Goal: Task Accomplishment & Management: Manage account settings

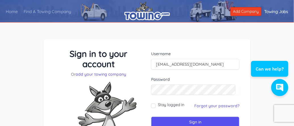
click at [151, 106] on div "Username balamotorsports@gmail.com Password Stay logged in Sign in" at bounding box center [195, 102] width 97 height 107
click at [154, 105] on input "Stay logged in" at bounding box center [153, 106] width 5 height 5
checkbox input "true"
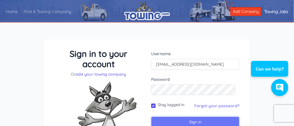
click at [182, 119] on input "Sign in" at bounding box center [195, 122] width 88 height 11
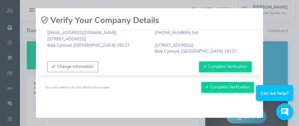
scroll to position [47, 0]
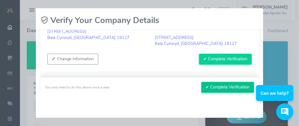
click at [229, 87] on button "✔ Complete Verification" at bounding box center [227, 87] width 53 height 11
click at [234, 86] on button "✔ Complete Verification" at bounding box center [227, 87] width 53 height 11
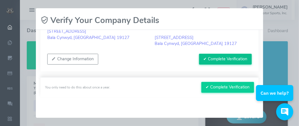
click at [229, 59] on button "✔ Complete Verification" at bounding box center [225, 59] width 53 height 11
